Goal: Task Accomplishment & Management: Manage account settings

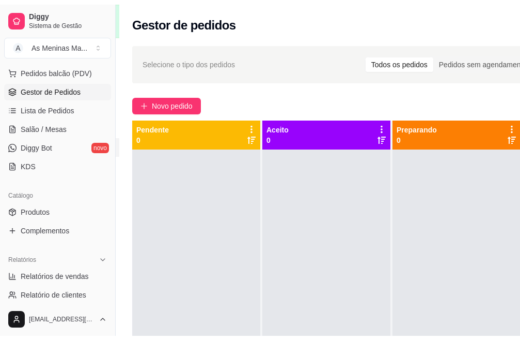
scroll to position [146, 0]
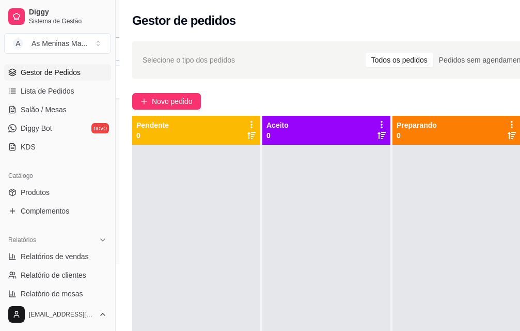
click at [54, 202] on ul "Produtos Complementos" at bounding box center [57, 201] width 107 height 35
click at [56, 210] on span "Complementos" at bounding box center [45, 211] width 49 height 10
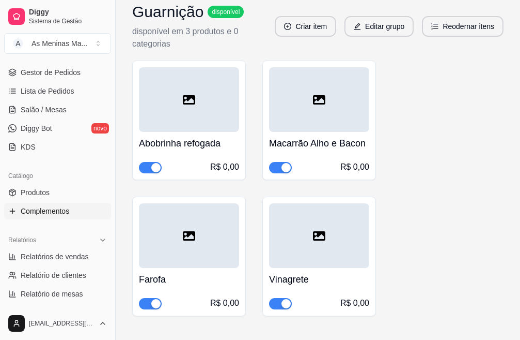
scroll to position [632, 0]
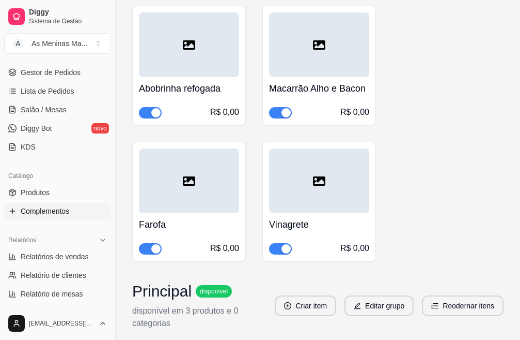
click at [201, 93] on h4 "Abobrinha refogada" at bounding box center [189, 88] width 100 height 14
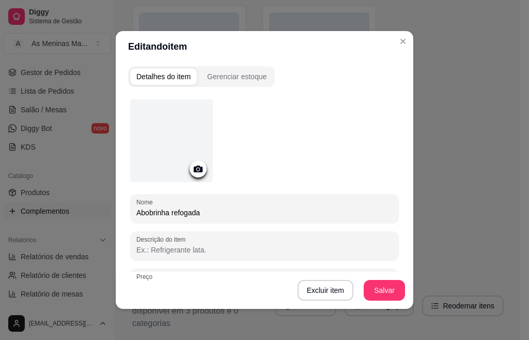
drag, startPoint x: 212, startPoint y: 216, endPoint x: 182, endPoint y: 199, distance: 33.8
click at [167, 199] on div "Abobrinha refogada" at bounding box center [264, 208] width 256 height 21
type input "A"
type input "Batata Frita"
click at [374, 292] on button "Salvar" at bounding box center [384, 290] width 41 height 21
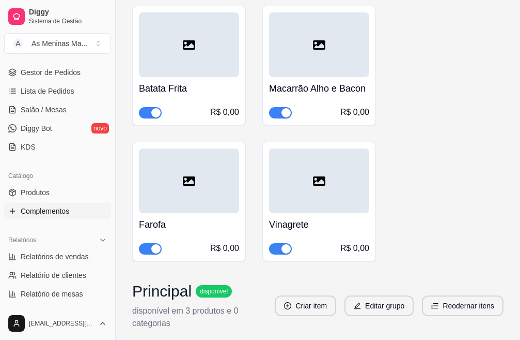
click at [303, 87] on h4 "Macarrão Alho e Bacon" at bounding box center [319, 88] width 100 height 14
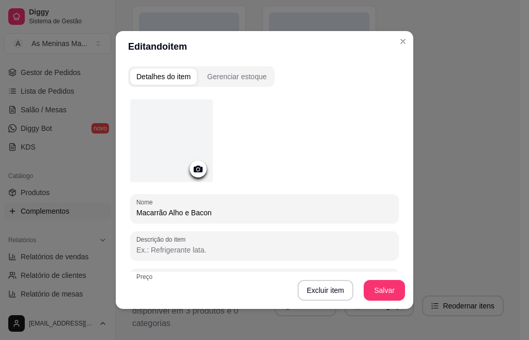
drag, startPoint x: 215, startPoint y: 212, endPoint x: 162, endPoint y: 202, distance: 54.1
click at [162, 203] on div "Macarrão Alho e Bacon" at bounding box center [264, 208] width 256 height 21
type input "Macarrão ao Molho Vermelho"
click at [369, 287] on button "Salvar" at bounding box center [384, 290] width 40 height 20
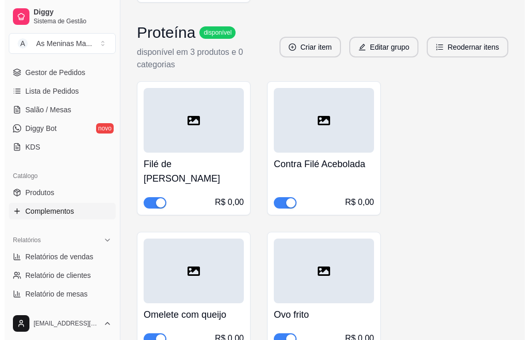
scroll to position [1304, 0]
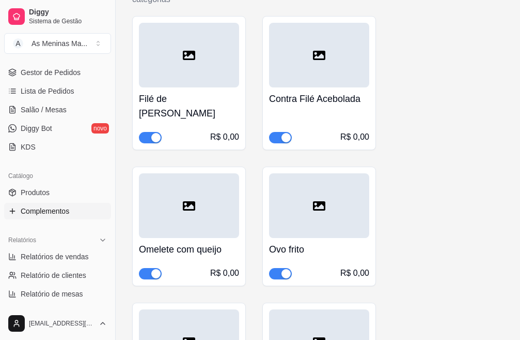
click at [319, 98] on h4 "Contra Filé Acebolada" at bounding box center [319, 98] width 100 height 14
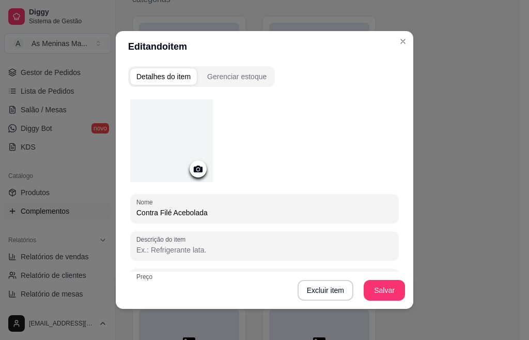
drag, startPoint x: 134, startPoint y: 201, endPoint x: 122, endPoint y: 199, distance: 12.0
click at [122, 199] on div "Detalhes do item Gerenciar estoque Nome Contra Filé Acebolada Descrição do item…" at bounding box center [265, 185] width 298 height 247
type input "Costela com Mandioca"
click at [391, 289] on button "Salvar" at bounding box center [384, 290] width 40 height 20
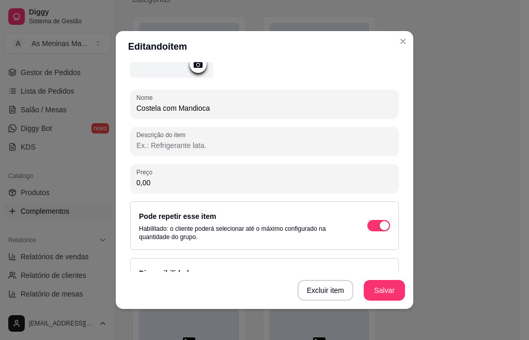
scroll to position [120, 0]
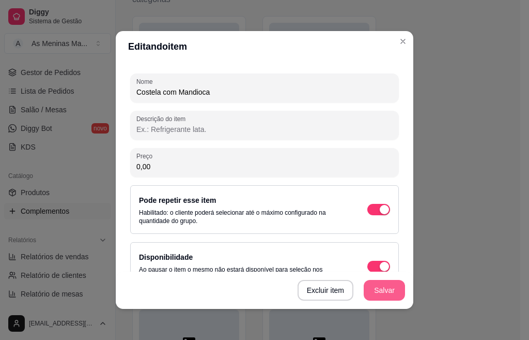
click at [380, 288] on button "Salvar" at bounding box center [384, 290] width 41 height 21
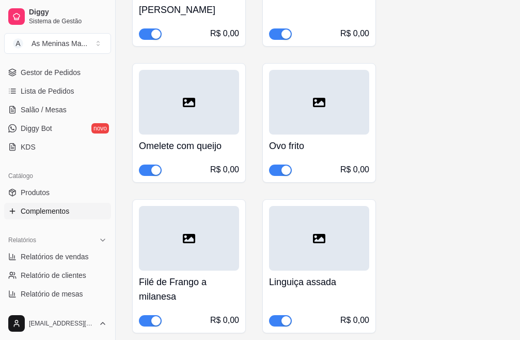
scroll to position [1459, 0]
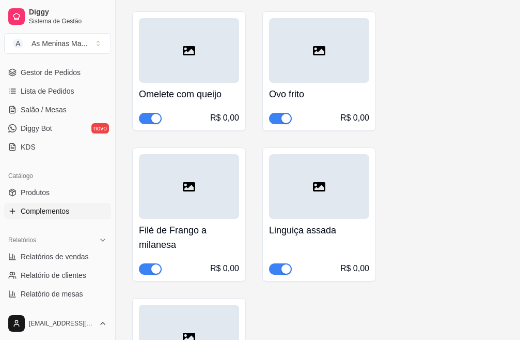
click at [283, 247] on div "Linguiça assada R$ 0,00" at bounding box center [319, 247] width 100 height 56
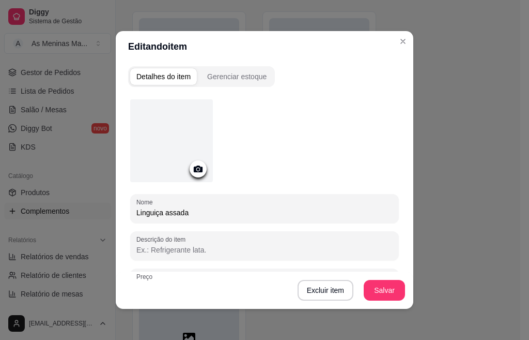
drag, startPoint x: 182, startPoint y: 216, endPoint x: 129, endPoint y: 212, distance: 53.4
click at [130, 212] on div "Nome Linguiça assada" at bounding box center [264, 208] width 269 height 29
type input "Merluza Empanada"
click at [366, 291] on button "Salvar" at bounding box center [384, 290] width 40 height 20
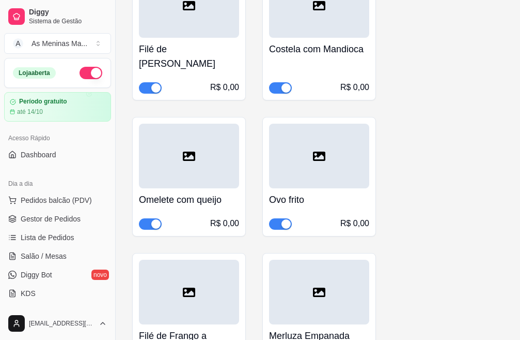
scroll to position [1327, 0]
